Goal: Information Seeking & Learning: Learn about a topic

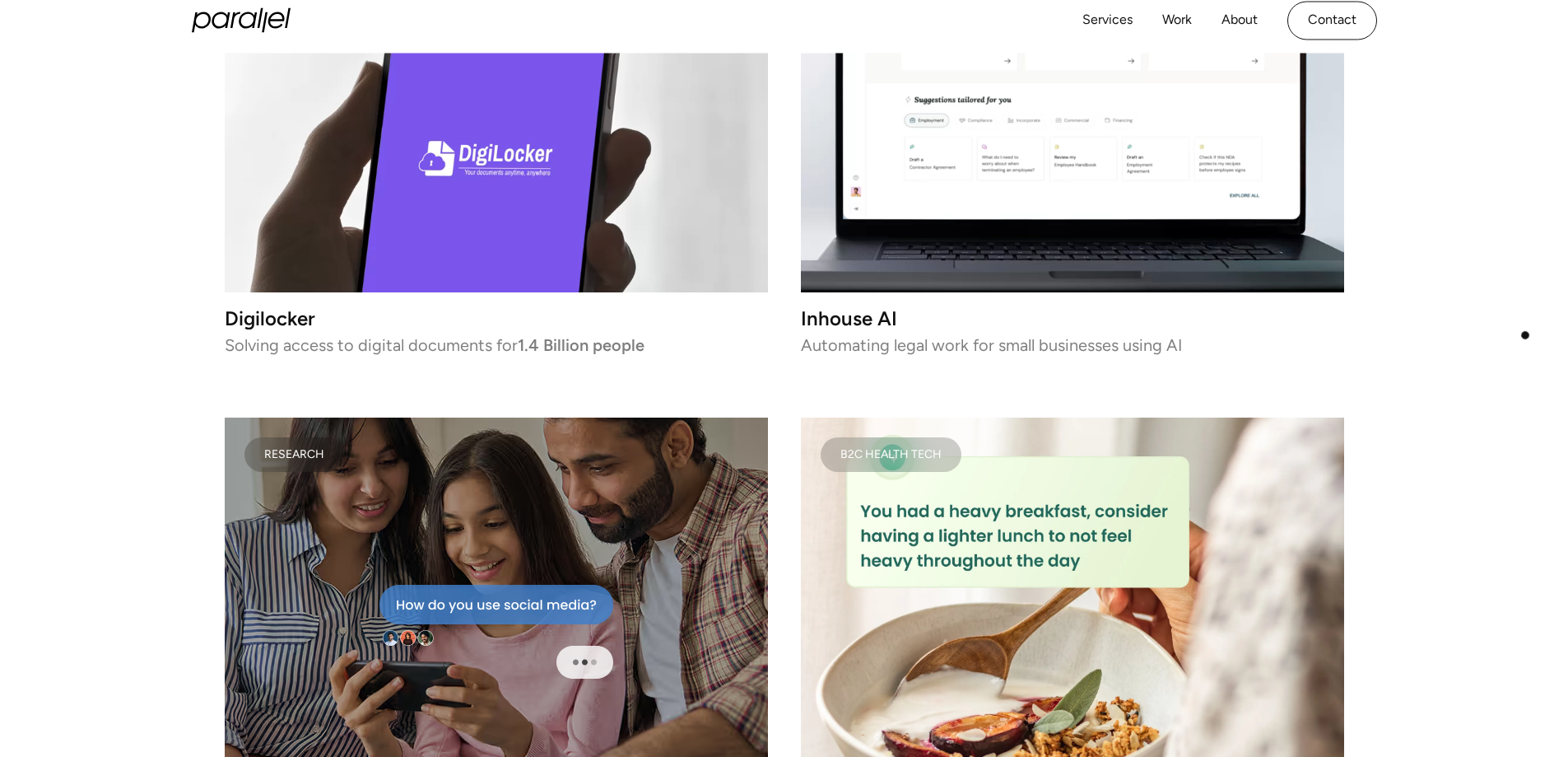
scroll to position [2737, 0]
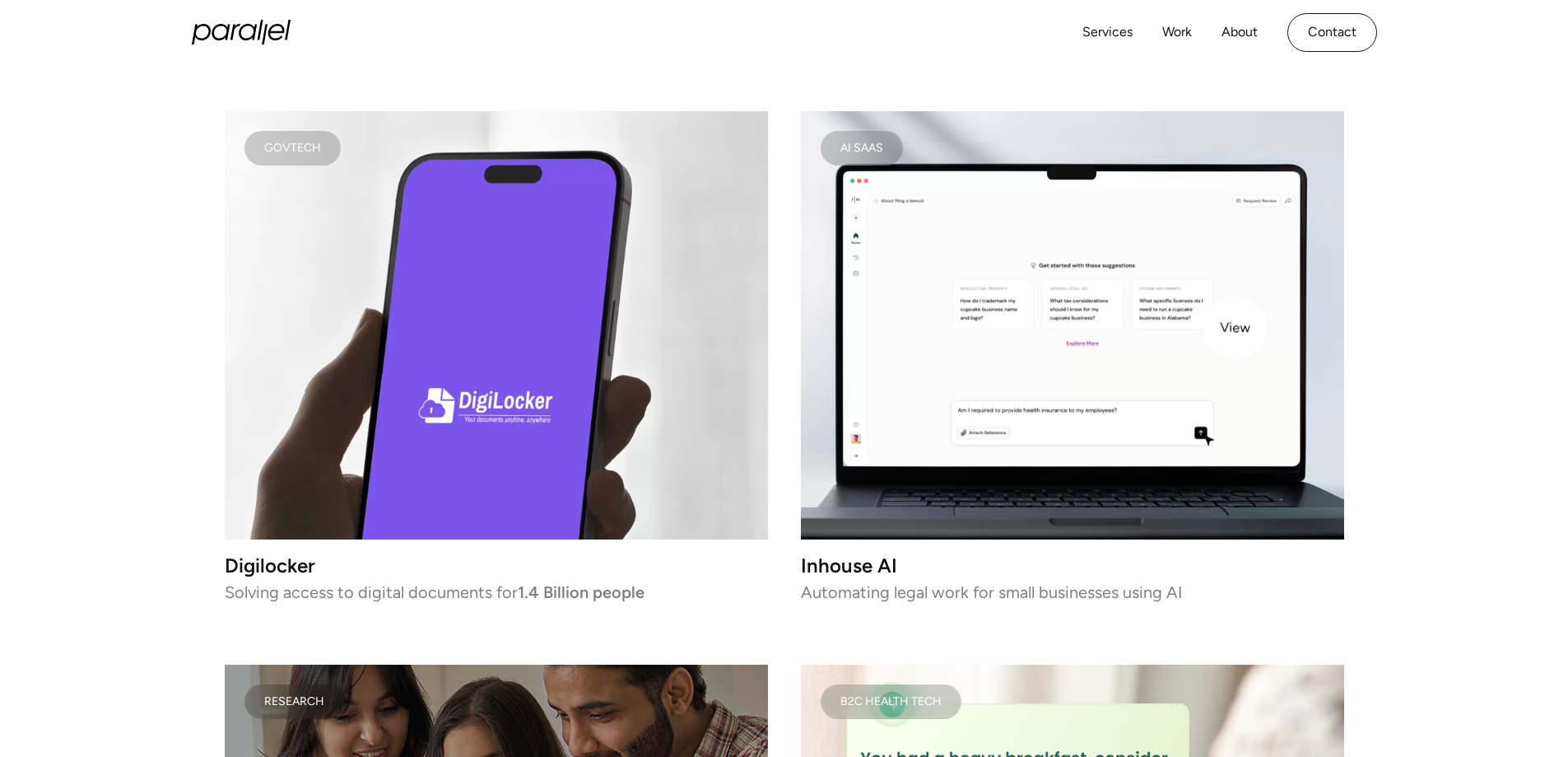
click at [1234, 328] on video at bounding box center [1073, 325] width 543 height 428
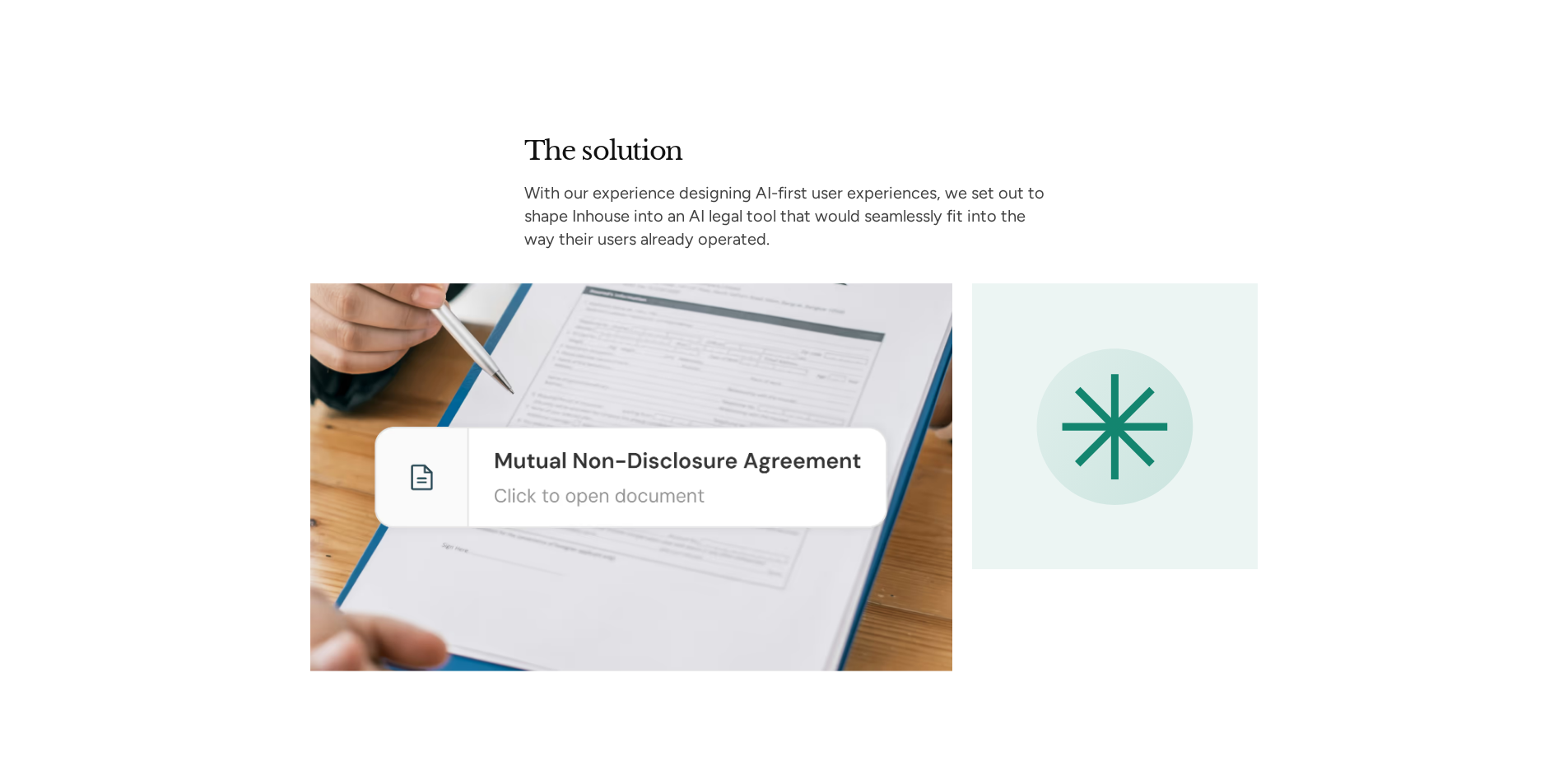
scroll to position [3211, 0]
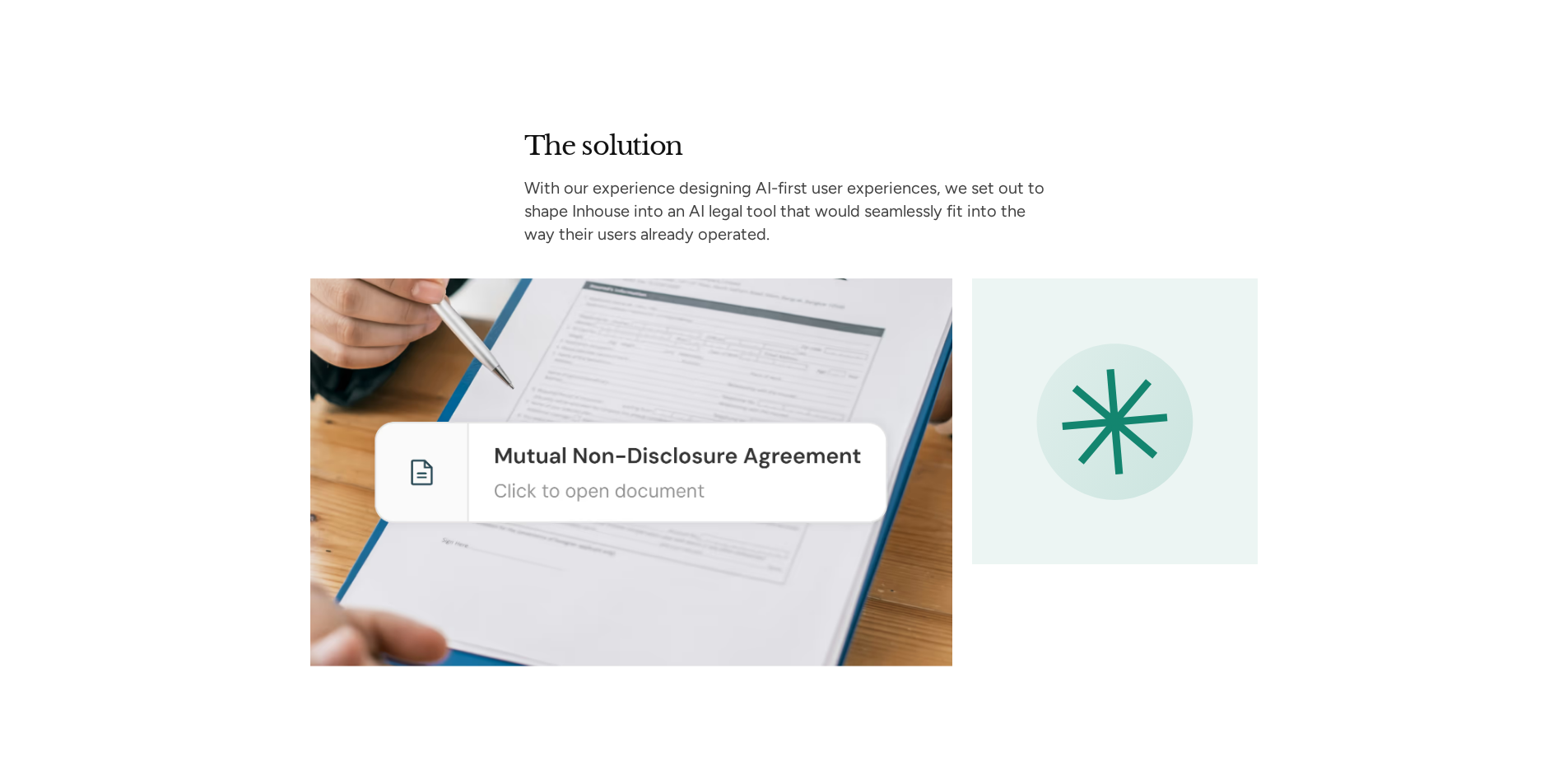
click at [1322, 432] on div "The solution With our experience designing AI-first user experiences, we set ou…" at bounding box center [784, 398] width 1119 height 537
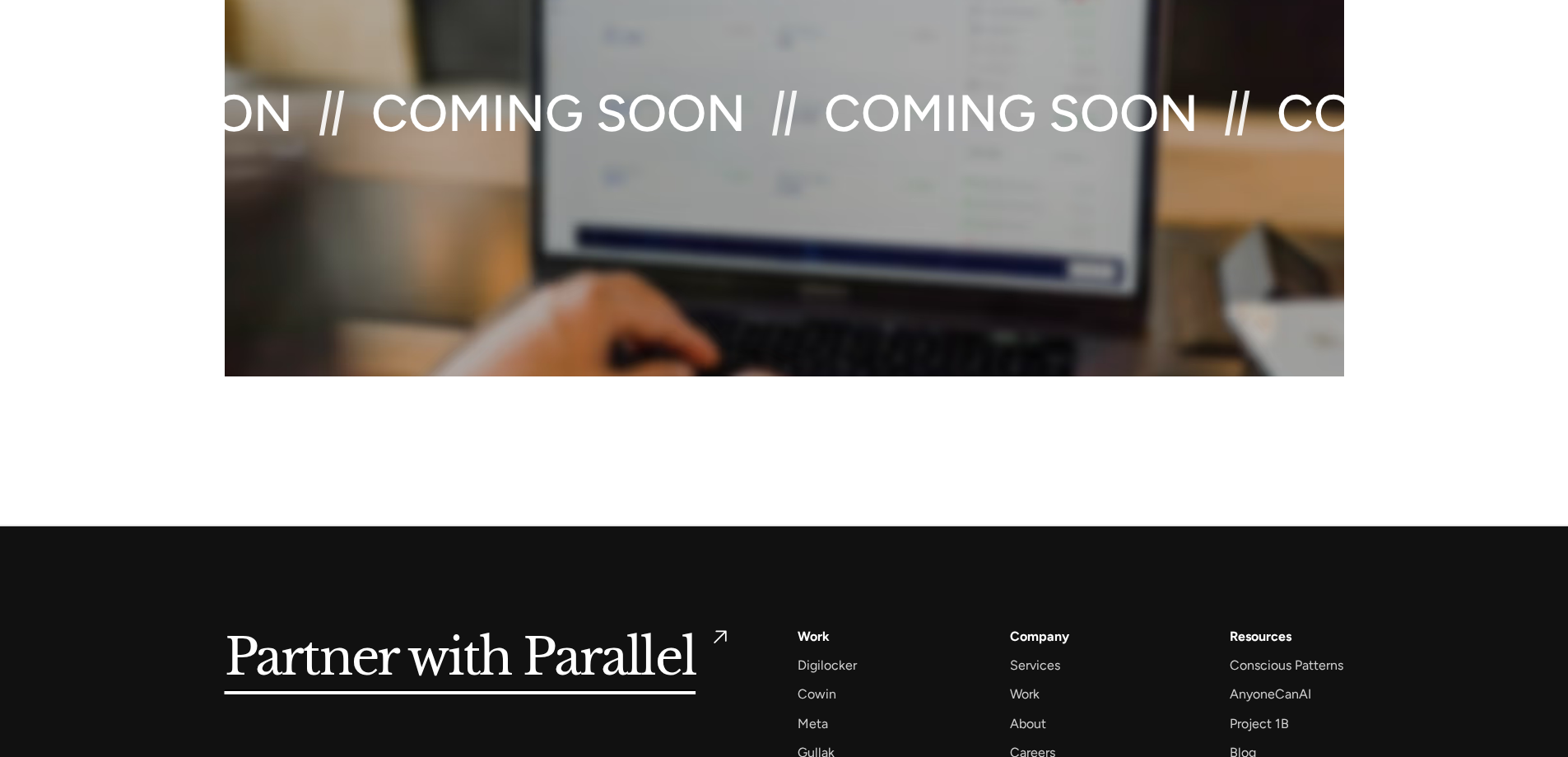
scroll to position [8147, 0]
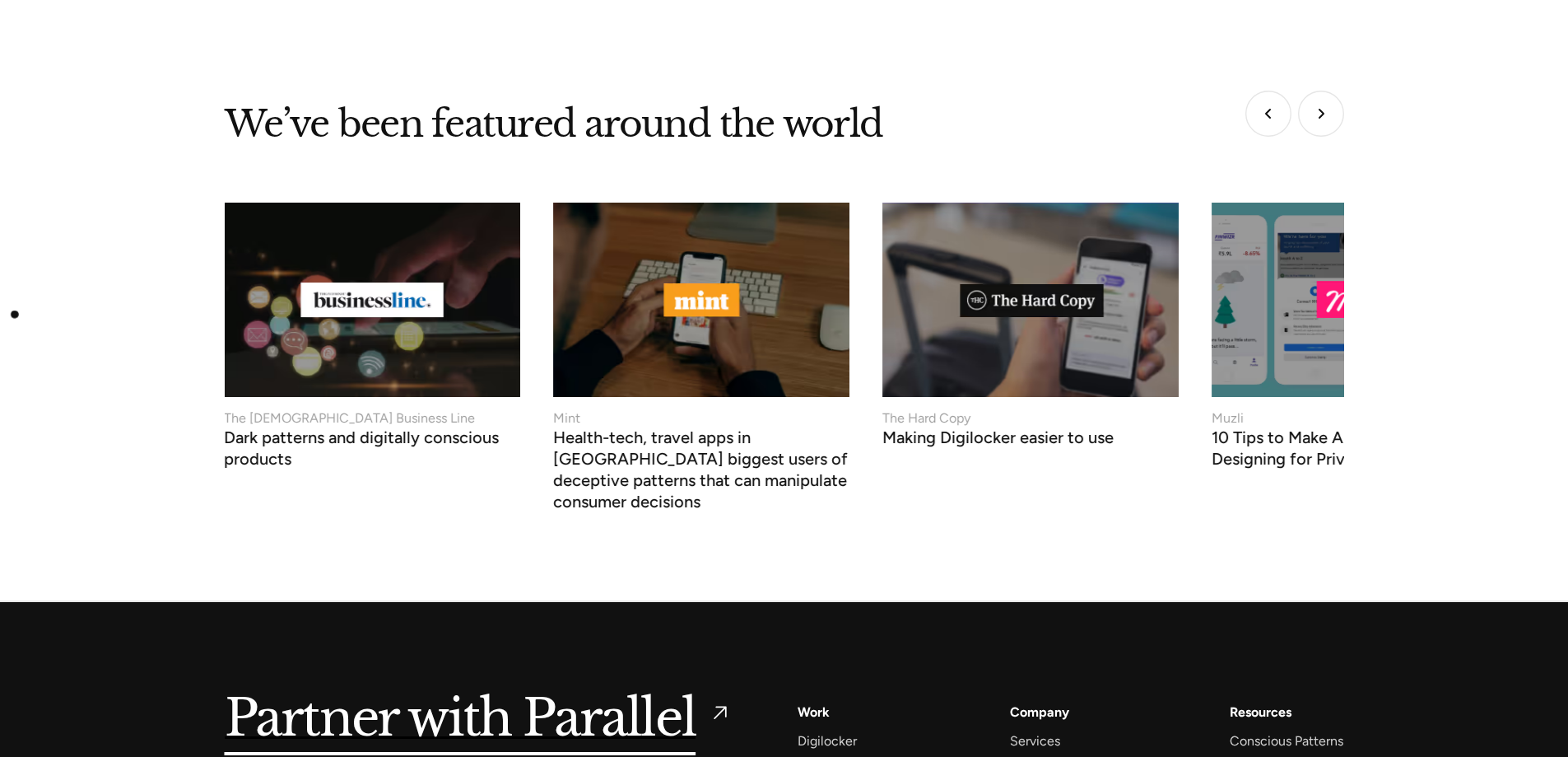
scroll to position [6311, 0]
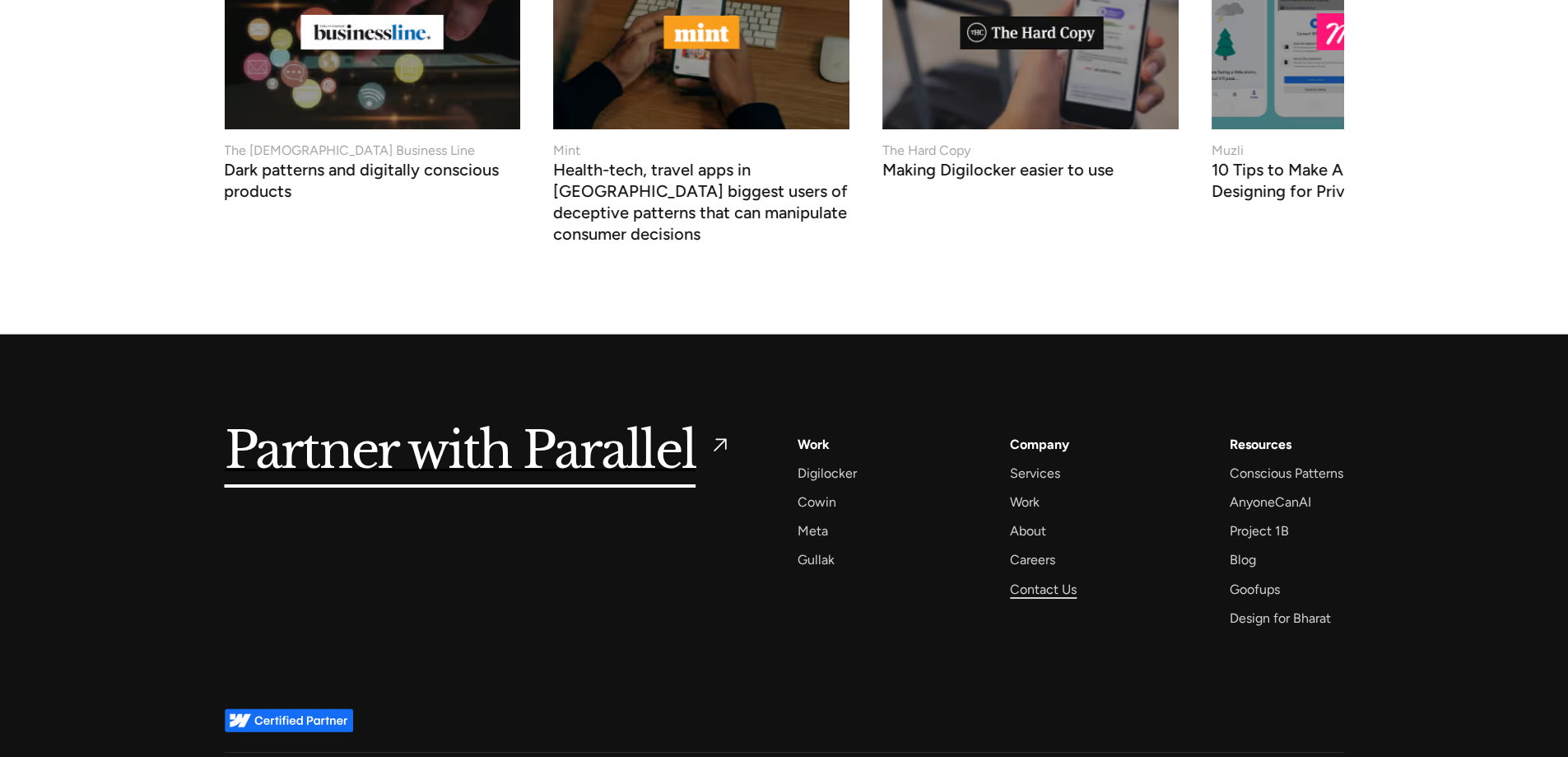
click at [1030, 578] on div "Contact Us" at bounding box center [1043, 589] width 66 height 22
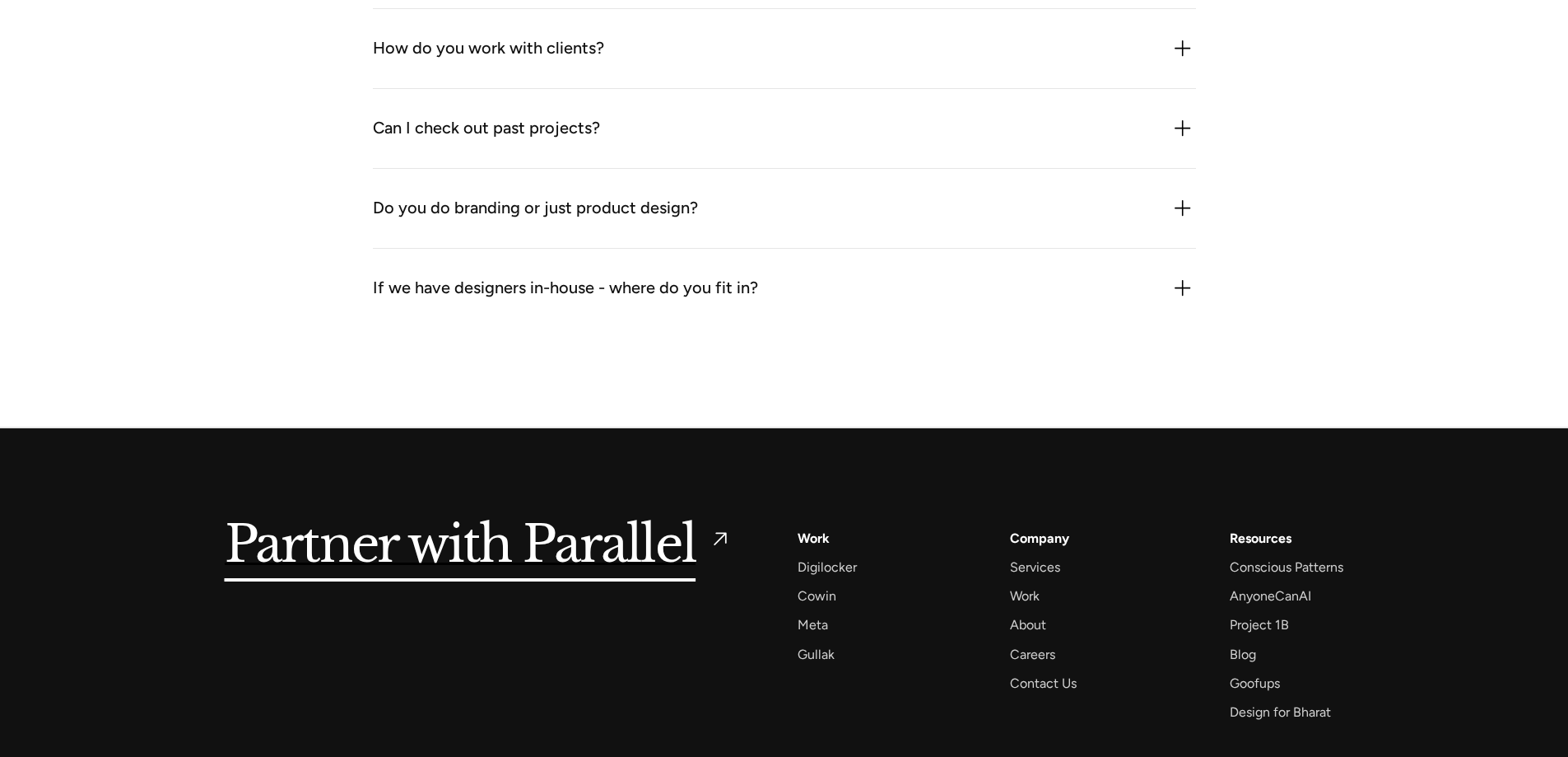
scroll to position [2067, 0]
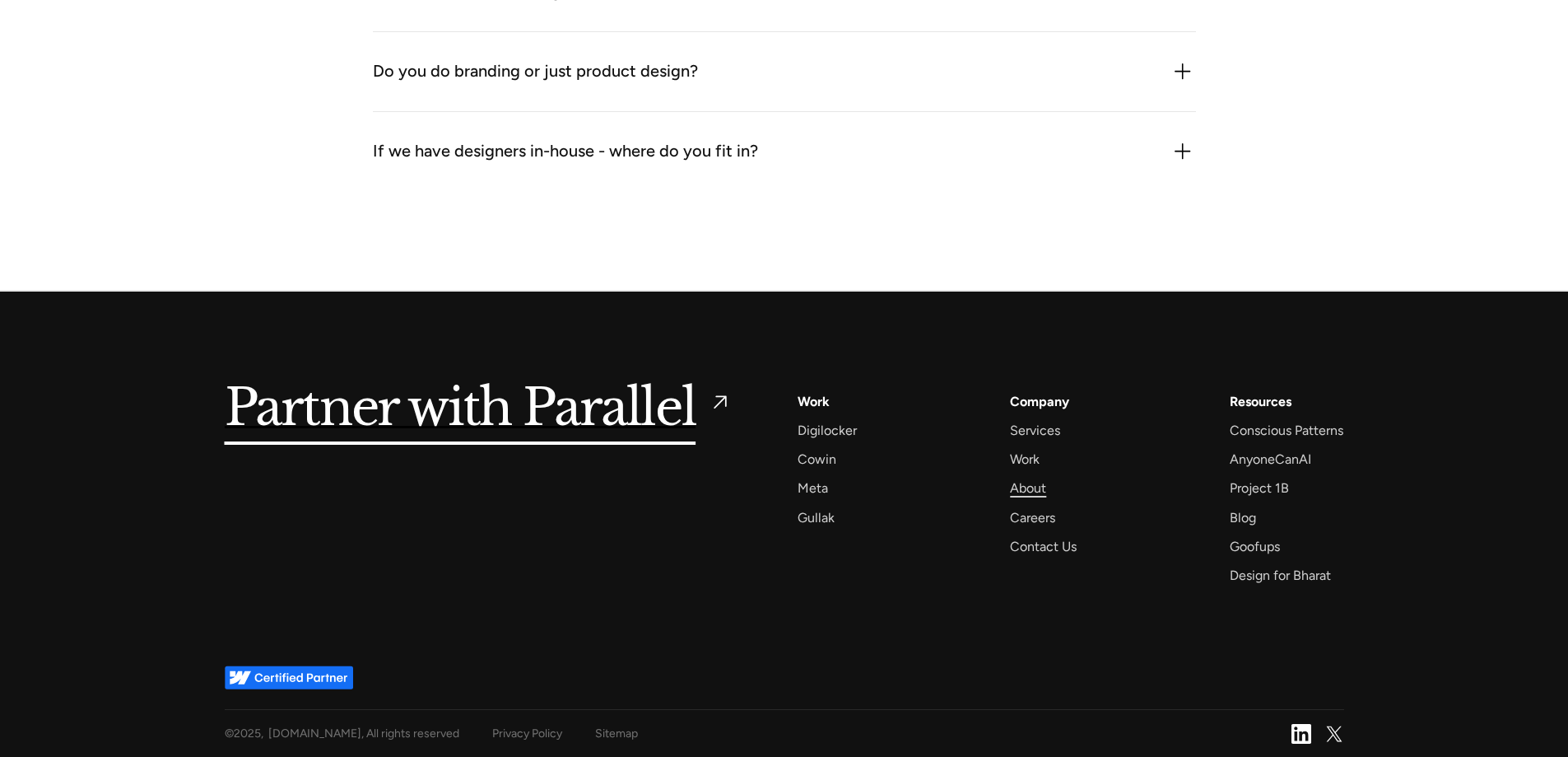
click at [1033, 482] on div "About" at bounding box center [1027, 488] width 37 height 22
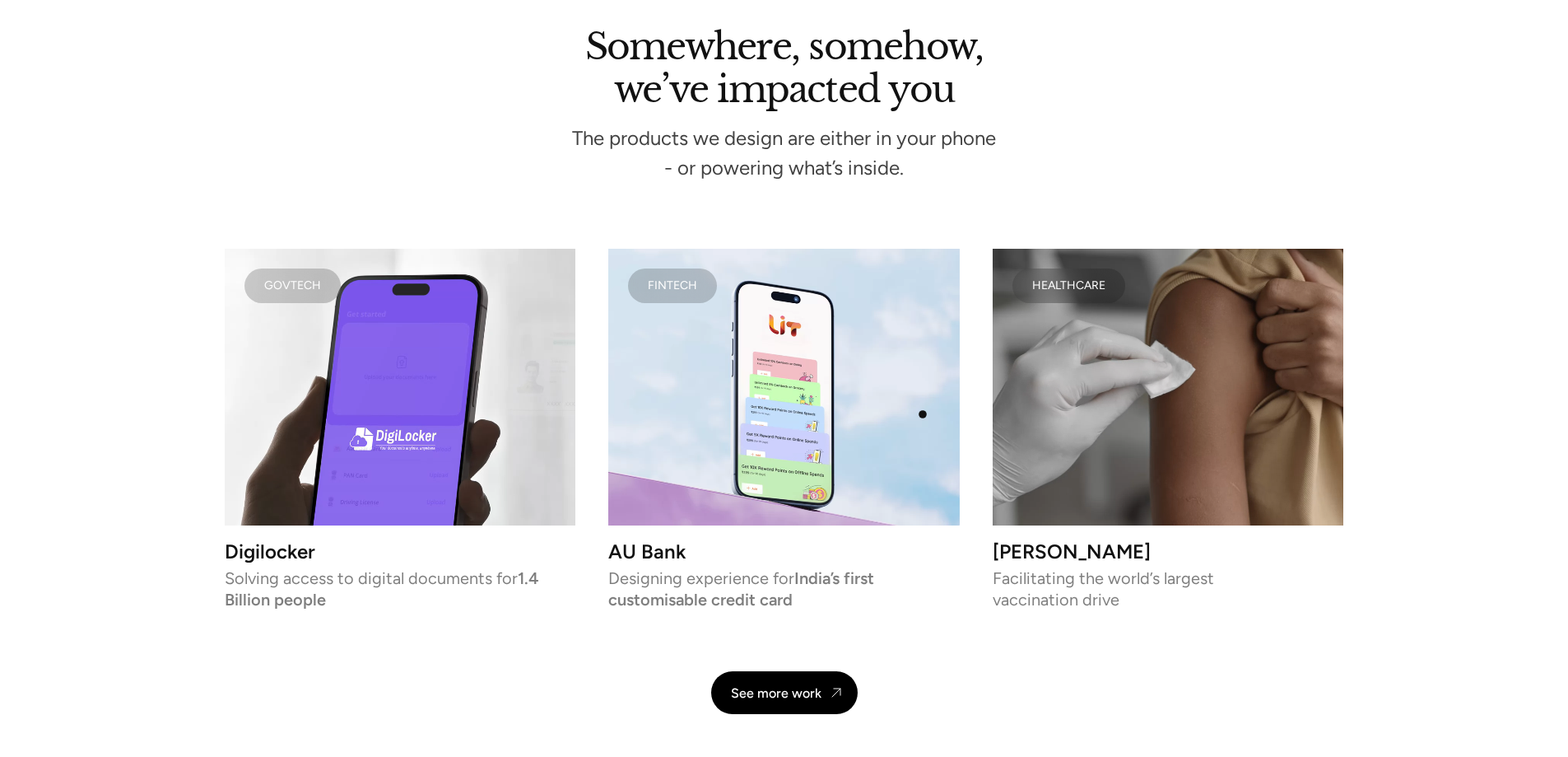
scroll to position [3623, 0]
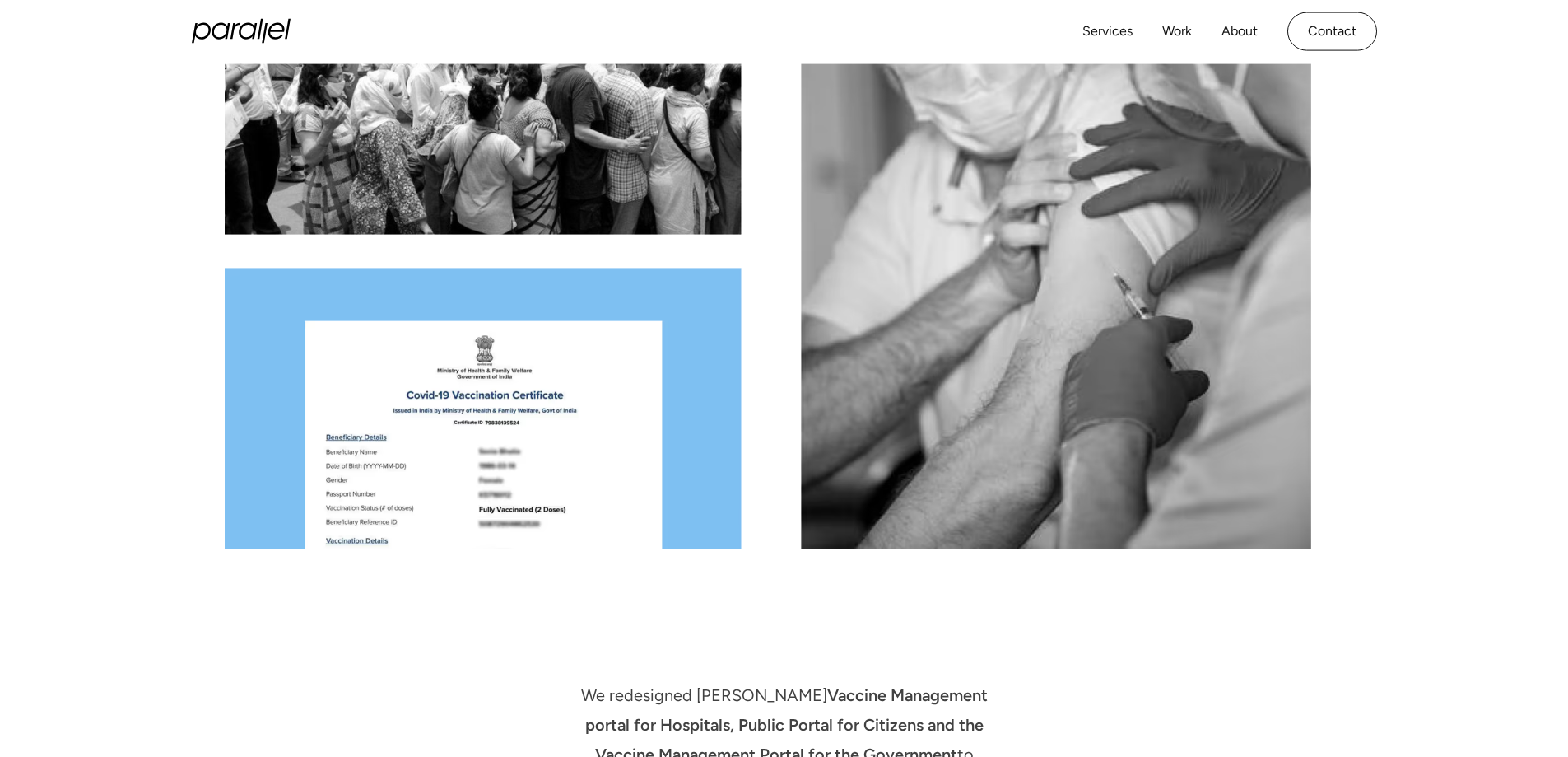
scroll to position [1680, 0]
click at [762, 436] on div at bounding box center [784, 252] width 1119 height 594
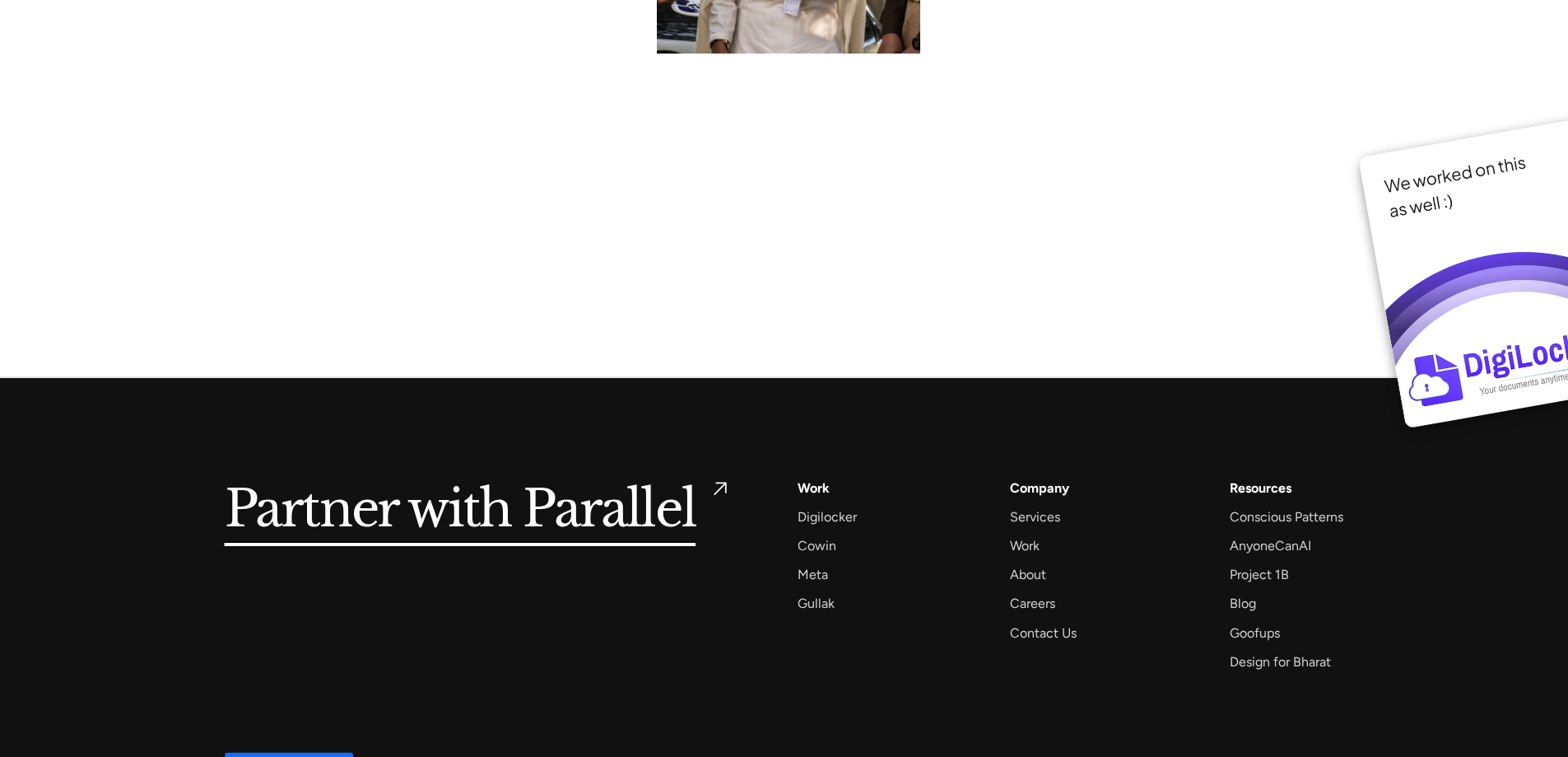
scroll to position [12680, 0]
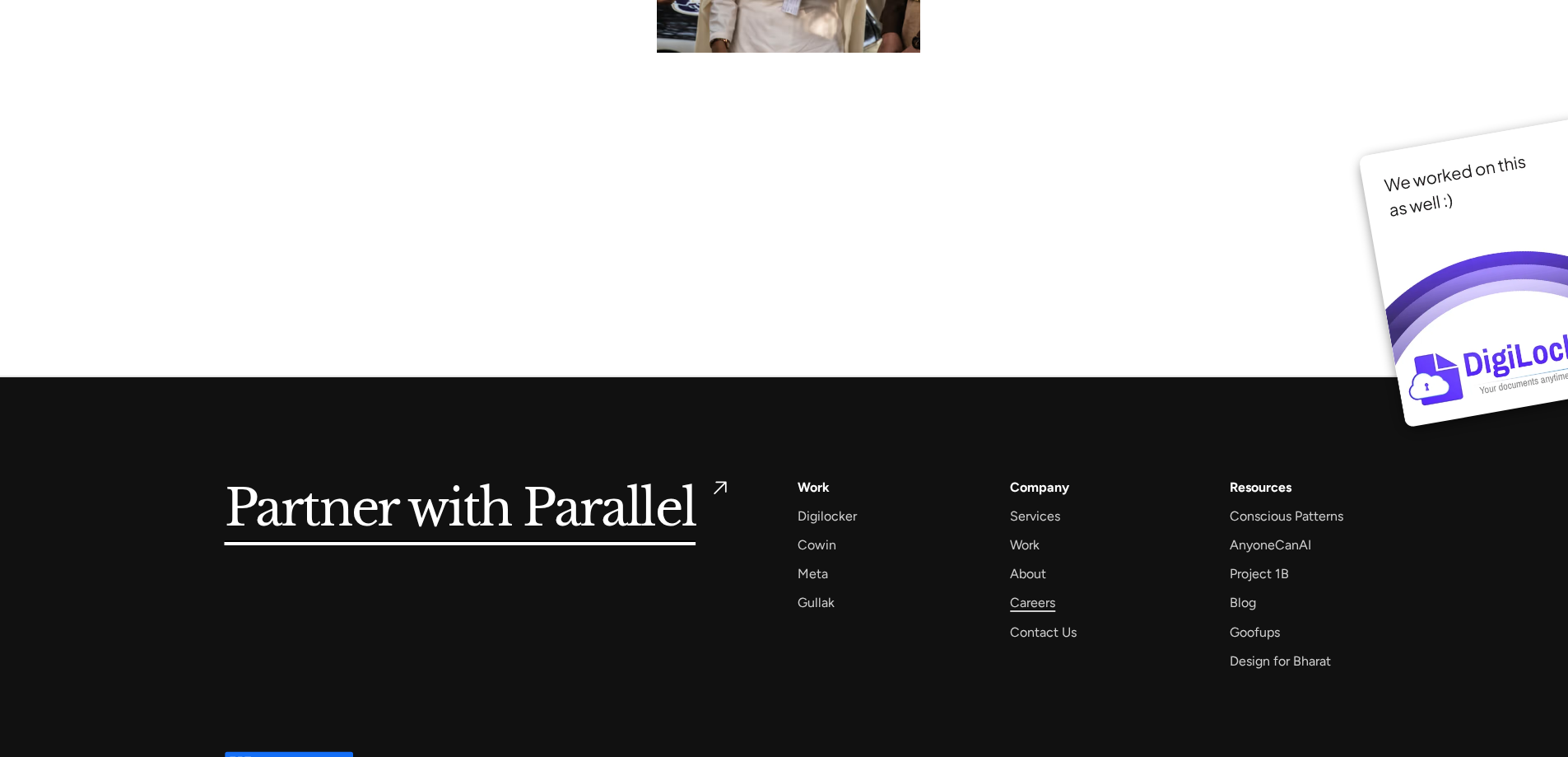
click at [1033, 591] on div "Careers" at bounding box center [1032, 602] width 45 height 22
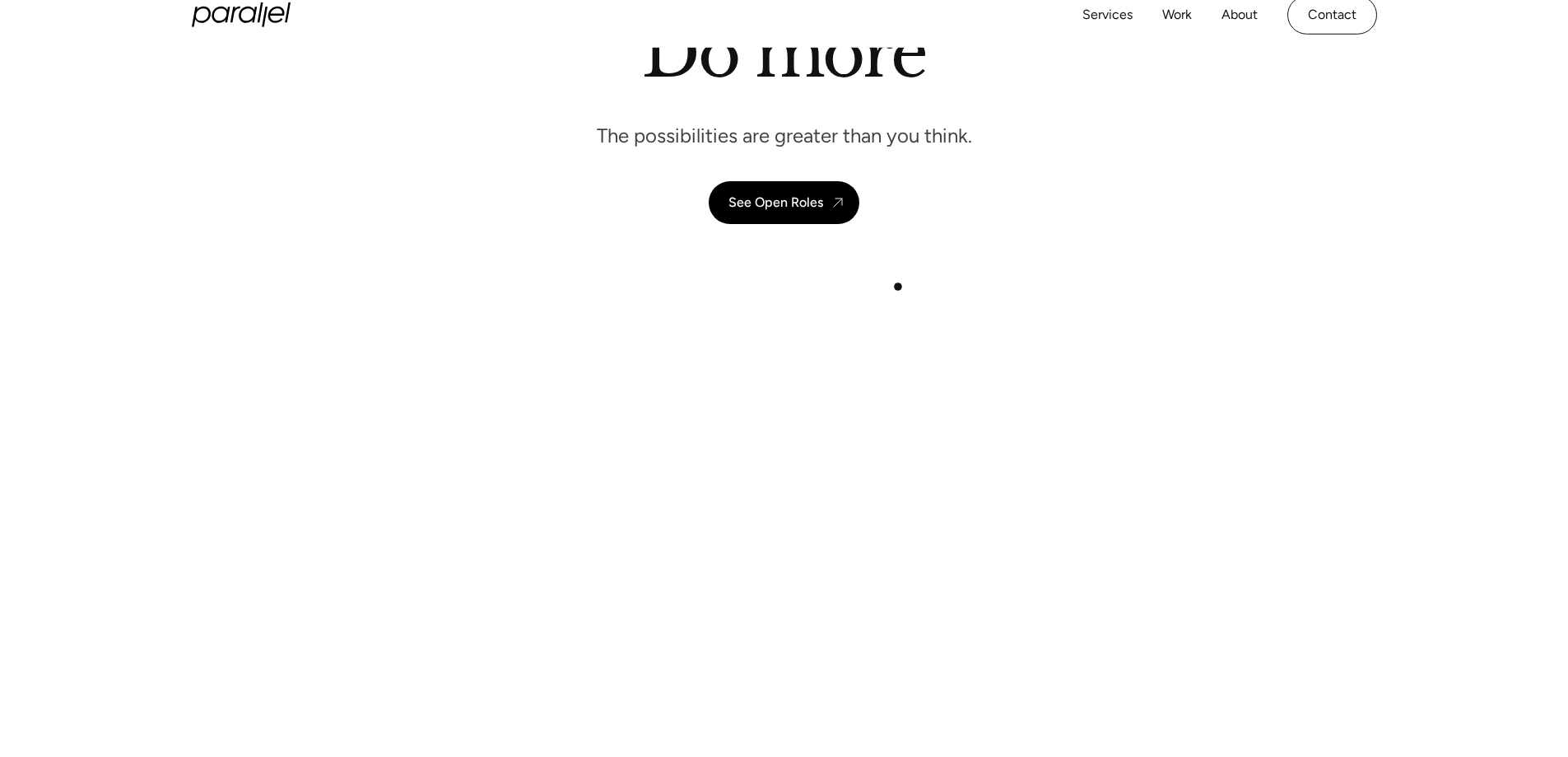
scroll to position [83, 0]
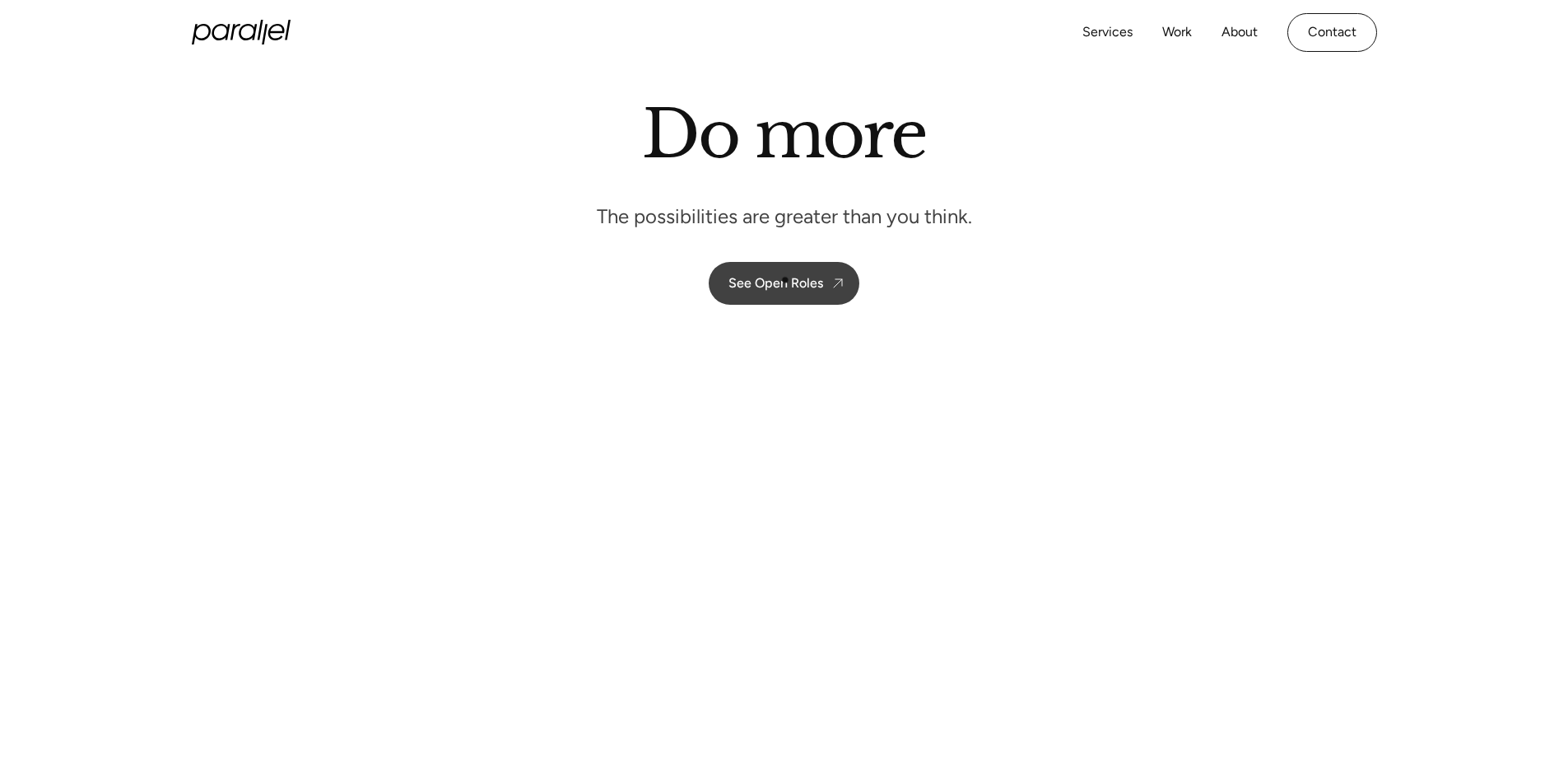
click at [785, 280] on div "See Open Roles" at bounding box center [775, 283] width 94 height 15
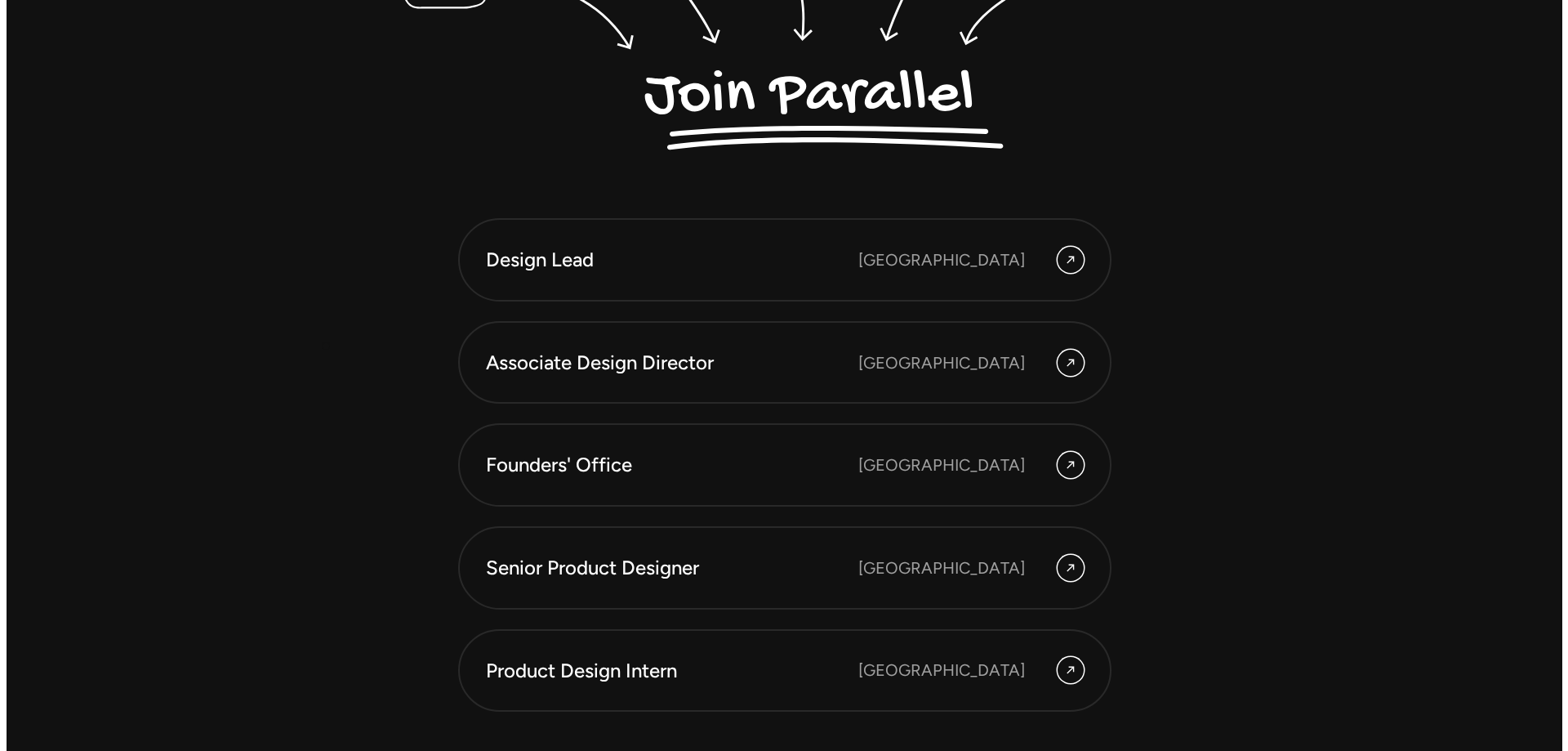
scroll to position [4601, 0]
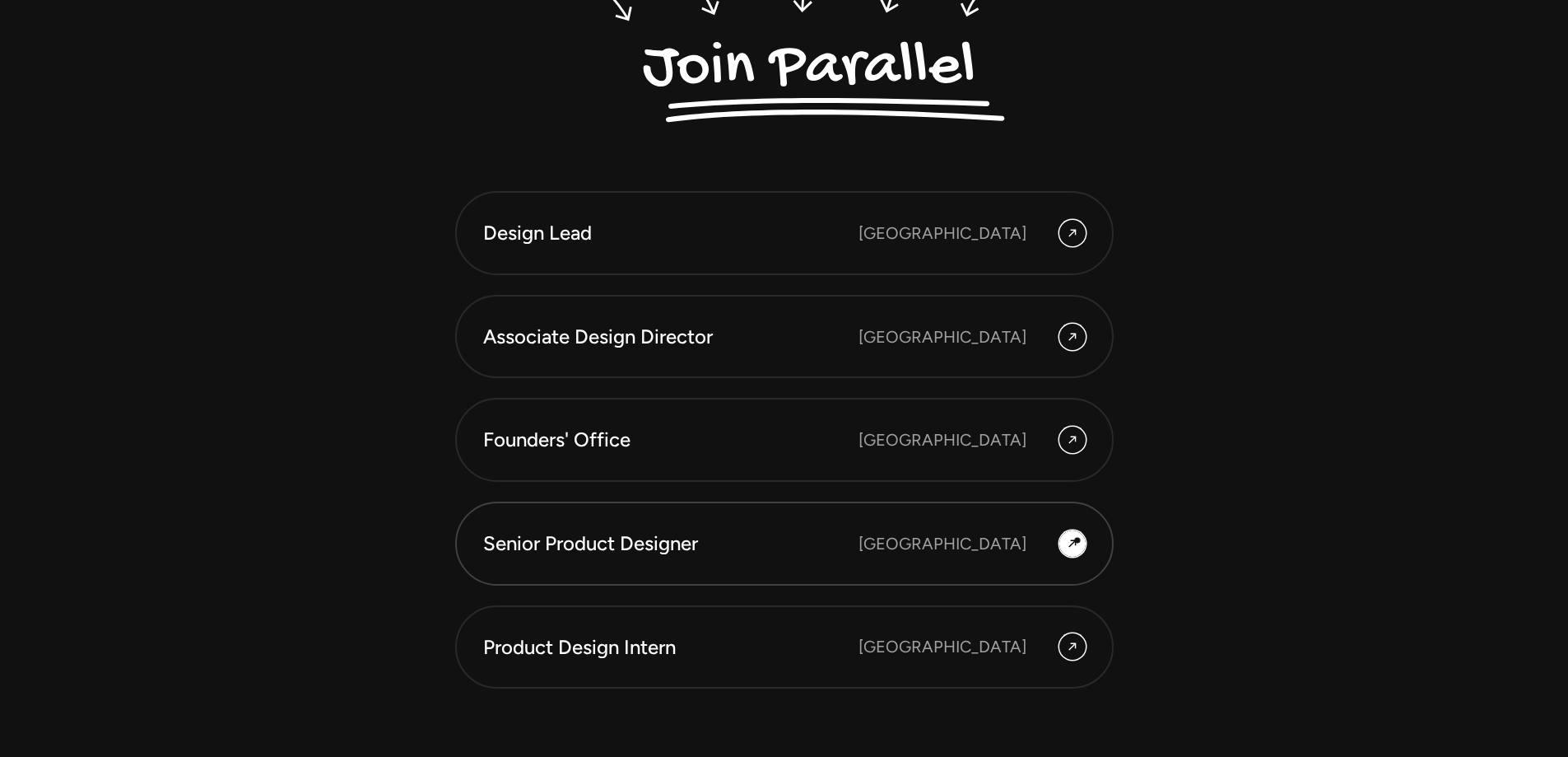
click at [1078, 539] on icon at bounding box center [1072, 543] width 13 height 20
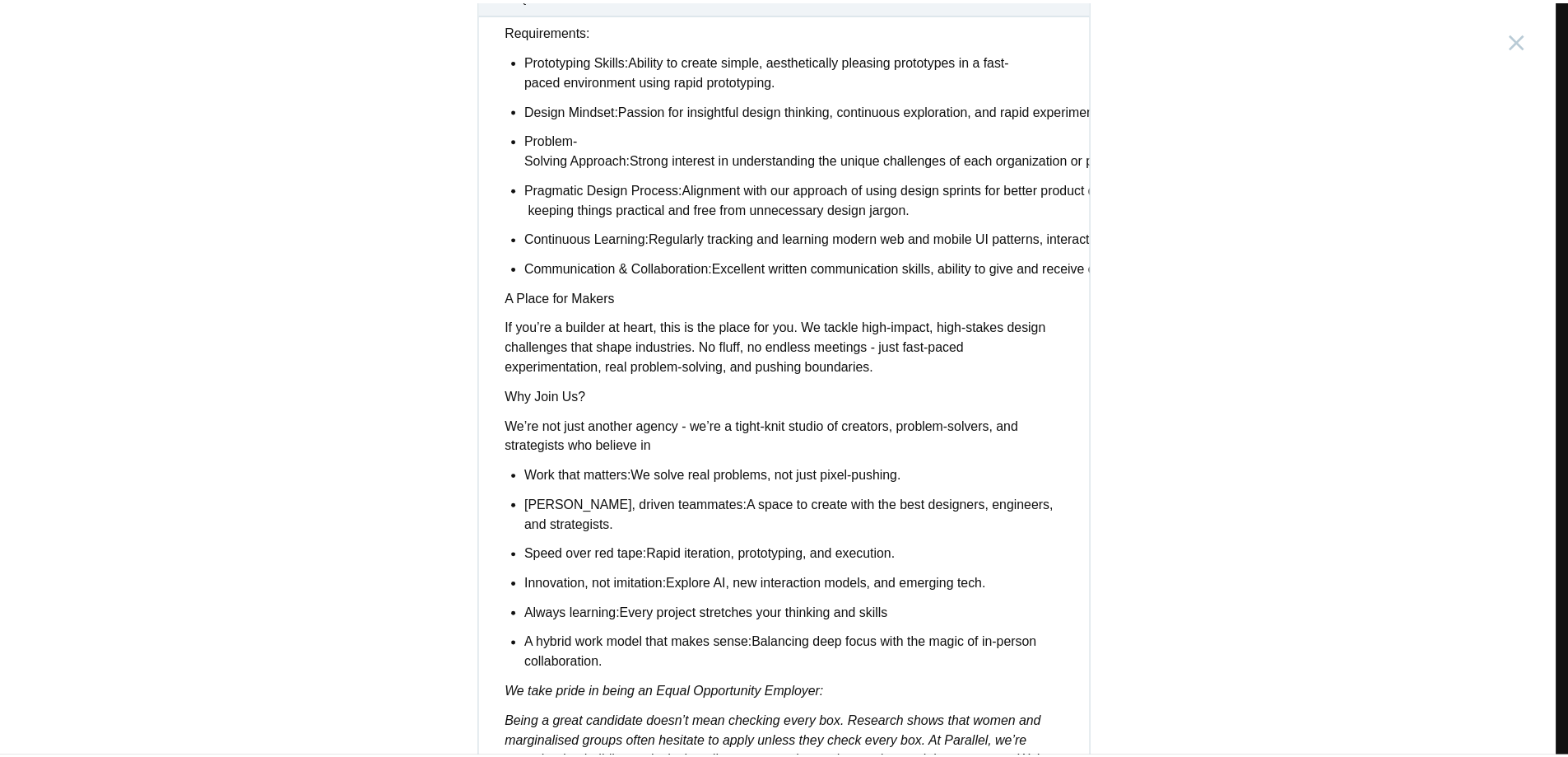
scroll to position [1227, 0]
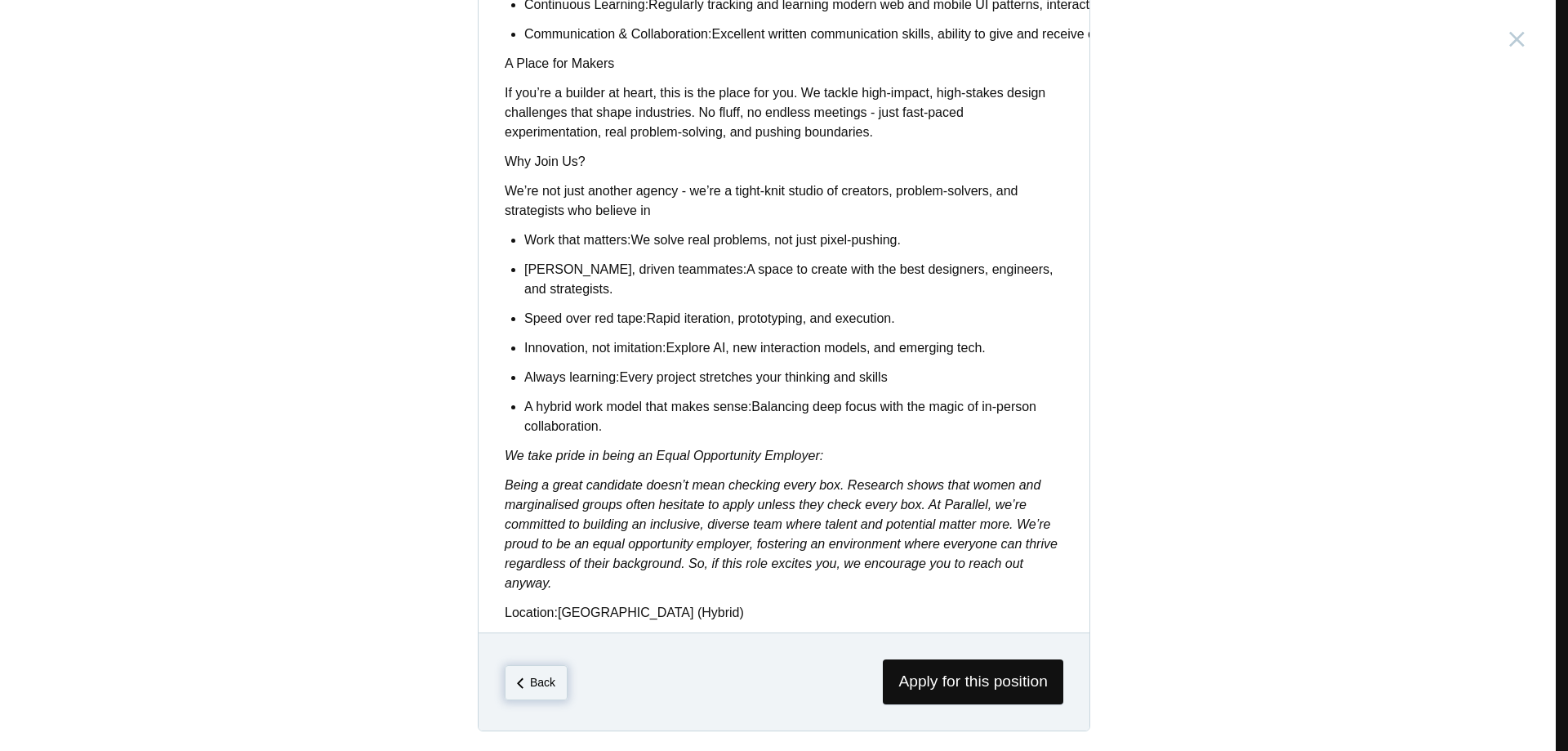
click at [531, 683] on em "Back" at bounding box center [543, 682] width 25 height 13
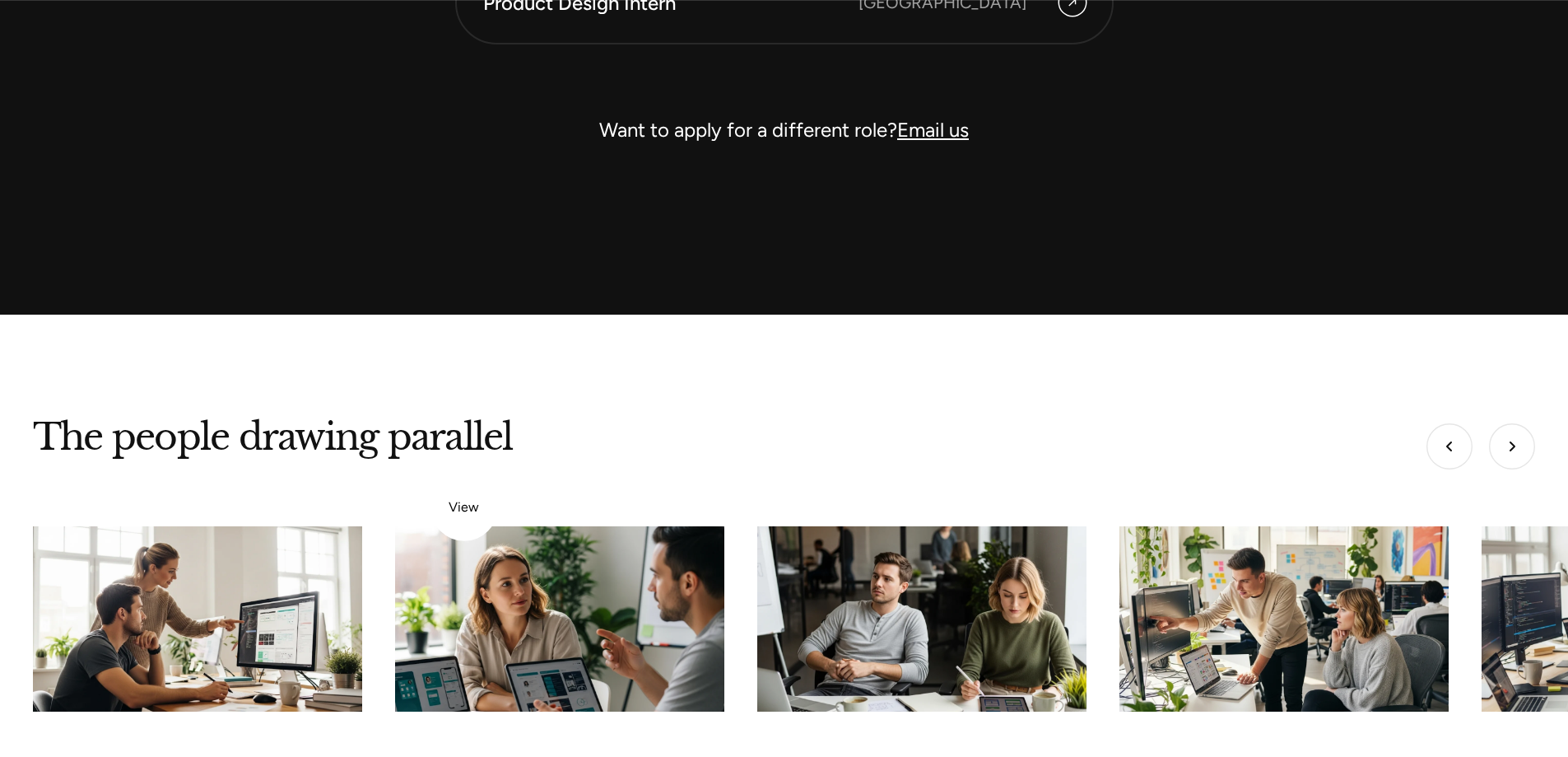
scroll to position [5462, 0]
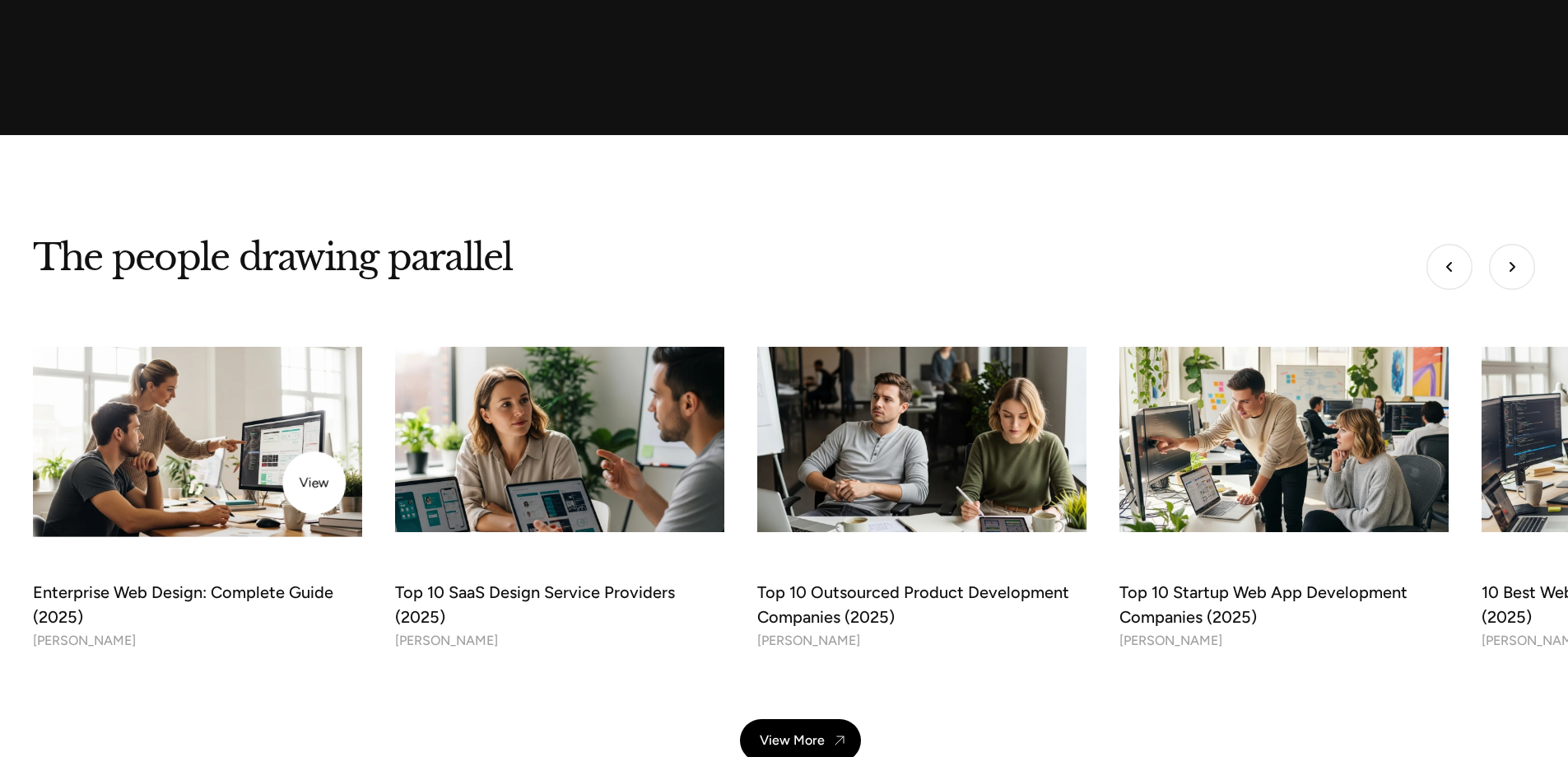
click at [312, 483] on img at bounding box center [197, 439] width 346 height 194
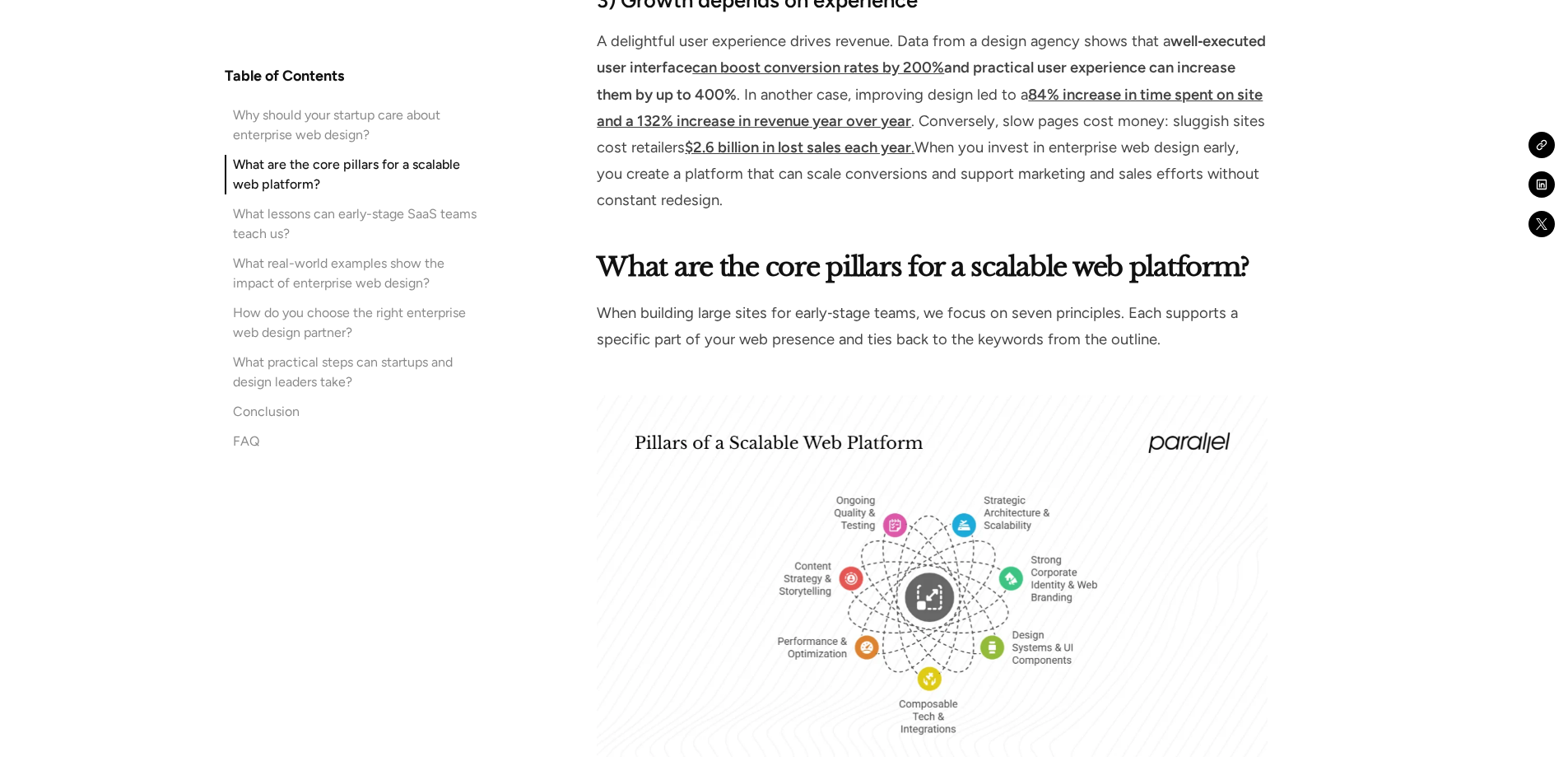
scroll to position [2553, 0]
